Goal: Information Seeking & Learning: Check status

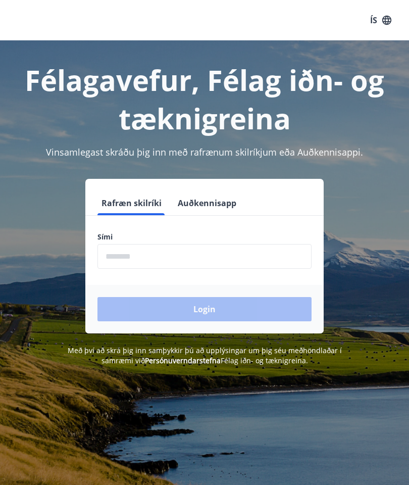
click at [166, 258] on input "phone" at bounding box center [204, 256] width 214 height 25
type input "********"
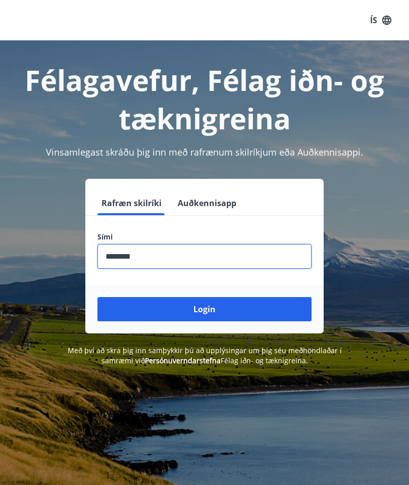
click at [207, 308] on button "Login" at bounding box center [204, 309] width 214 height 24
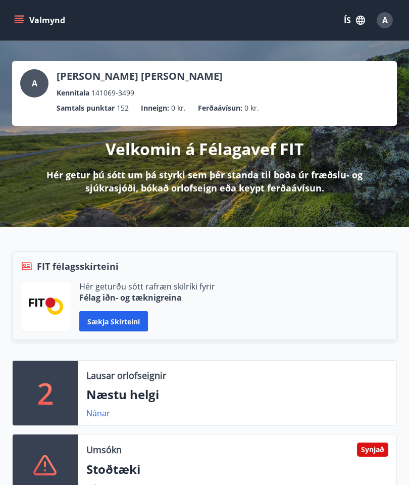
click at [14, 21] on icon "menu" at bounding box center [19, 20] width 10 height 10
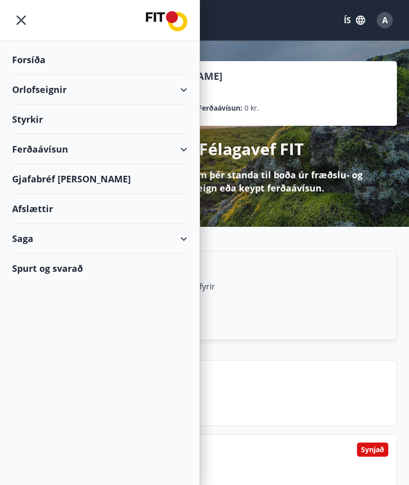
click at [181, 245] on div "Saga" at bounding box center [99, 239] width 175 height 30
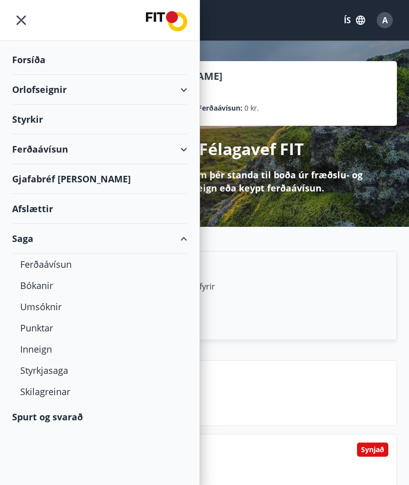
click at [52, 371] on div "Styrkjasaga" at bounding box center [99, 370] width 159 height 21
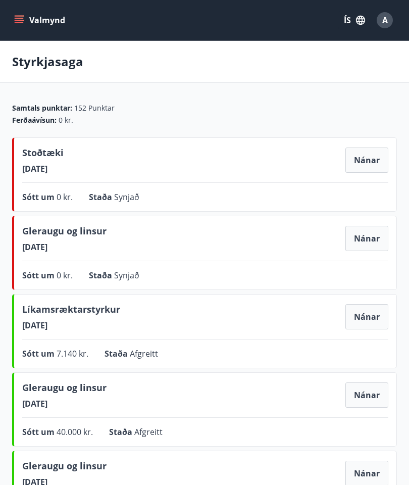
click at [368, 243] on button "Nánar" at bounding box center [366, 238] width 43 height 25
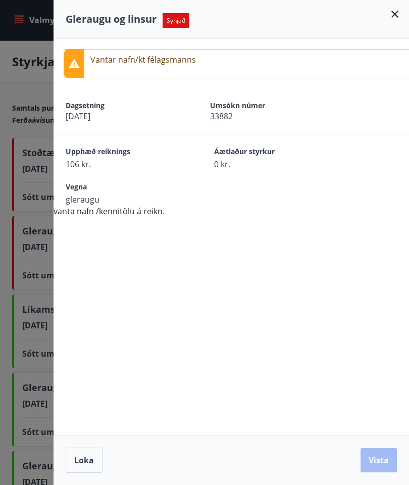
click at [396, 17] on icon at bounding box center [395, 14] width 12 height 12
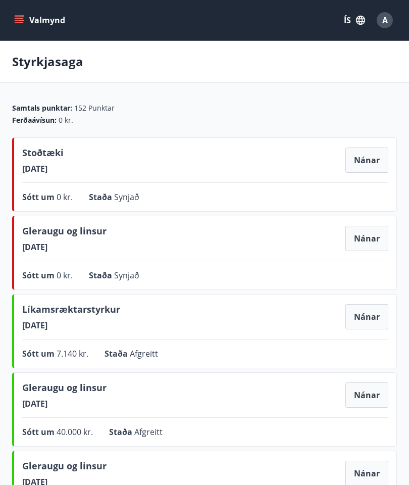
click at [365, 161] on button "Nánar" at bounding box center [366, 159] width 43 height 25
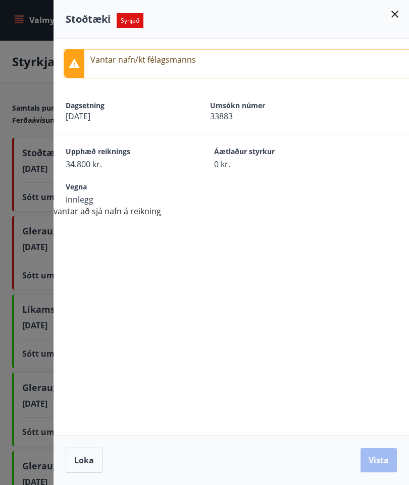
click at [394, 16] on icon at bounding box center [394, 14] width 7 height 7
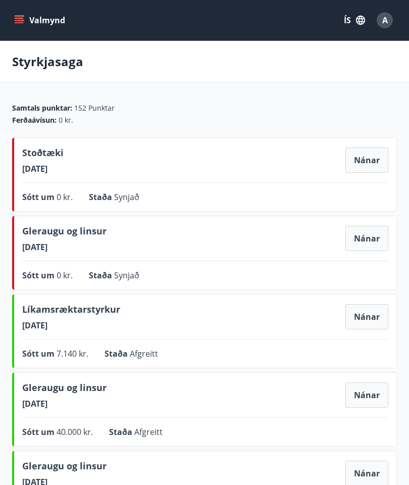
click at [374, 240] on button "Nánar" at bounding box center [366, 238] width 43 height 25
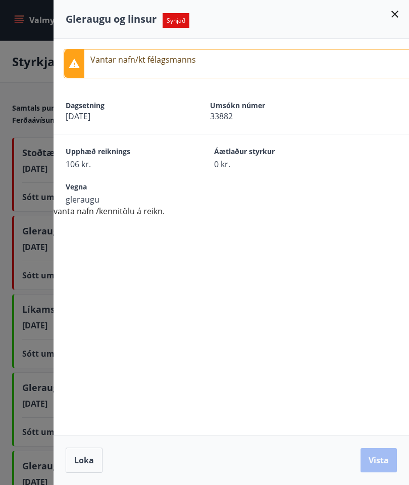
click at [395, 16] on icon at bounding box center [395, 14] width 12 height 12
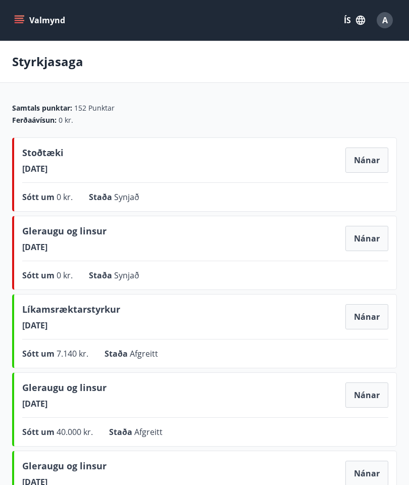
click at [359, 162] on button "Nánar" at bounding box center [366, 159] width 43 height 25
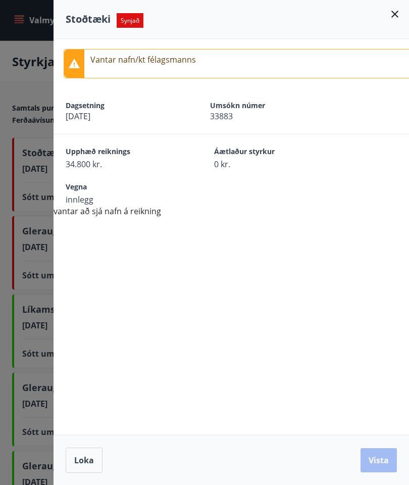
click at [86, 459] on span "Loka" at bounding box center [84, 460] width 20 height 11
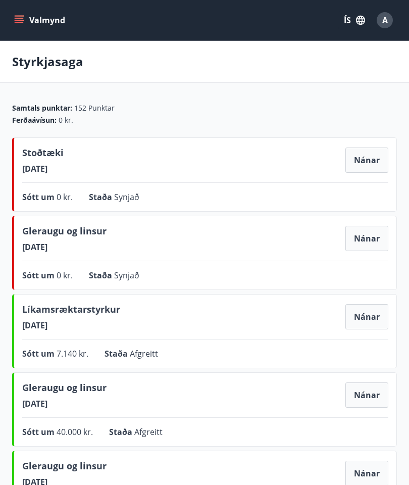
click at [32, 18] on button "Valmynd" at bounding box center [40, 20] width 57 height 18
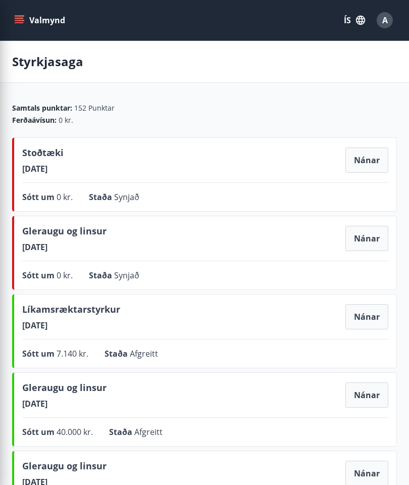
click at [259, 210] on div "Stoðtæki [DATE] Nánar Sótt um 0 kr. Staða Synjað Nánar" at bounding box center [204, 174] width 385 height 74
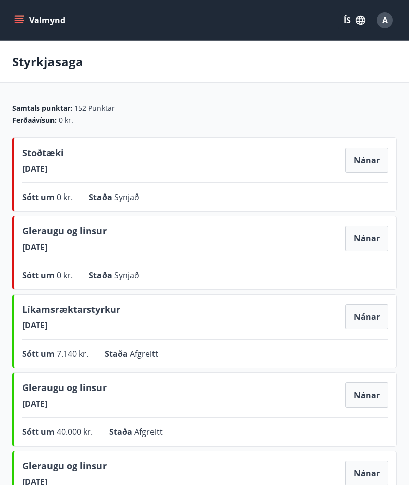
click at [382, 28] on div "A" at bounding box center [385, 20] width 16 height 16
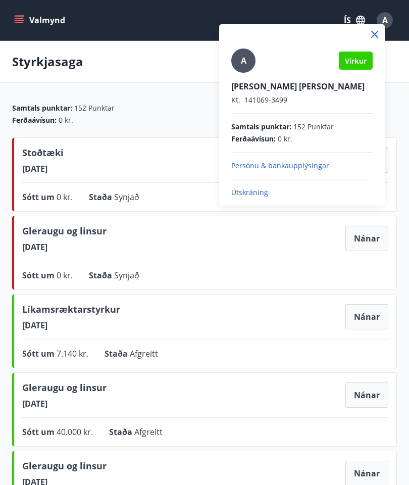
click at [254, 190] on p "Útskráning" at bounding box center [301, 192] width 141 height 10
